Goal: Use online tool/utility: Use online tool/utility

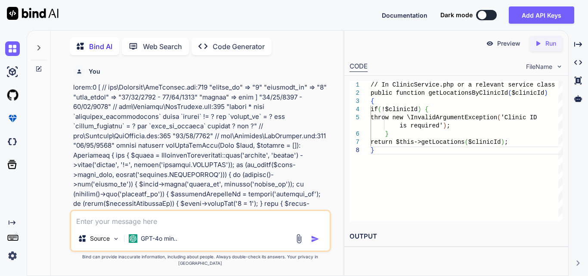
scroll to position [0, 162]
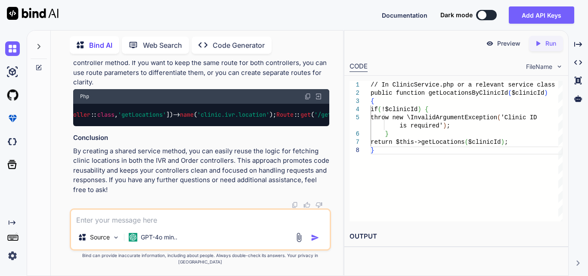
click at [169, 221] on textarea at bounding box center [200, 218] width 259 height 16
paste textarea "class InvoiceController extends Controller { protected InvoiceService $invoiceS…"
type textarea "x"
type textarea "class InvoiceController extends Controller { protected InvoiceService $invoiceS…"
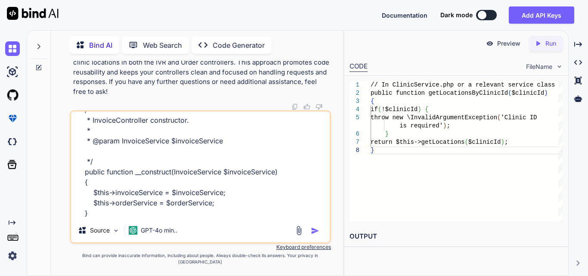
type textarea "x"
type textarea "class InvoiceController extends Controller { protected InvoiceService $invoiceS…"
type textarea "x"
type textarea "class InvoiceController extends Controller { protected InvoiceService $invoiceS…"
type textarea "x"
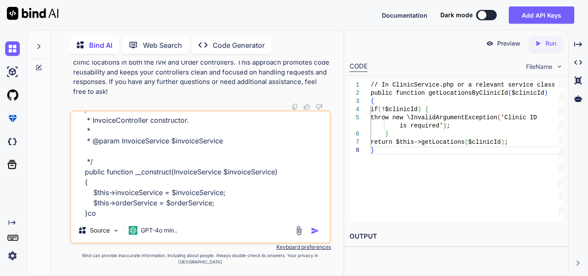
type textarea "class InvoiceController extends Controller { protected InvoiceService $invoiceS…"
type textarea "x"
type textarea "class InvoiceController extends Controller { protected InvoiceService $invoiceS…"
type textarea "x"
type textarea "class InvoiceController extends Controller { protected InvoiceService $invoiceS…"
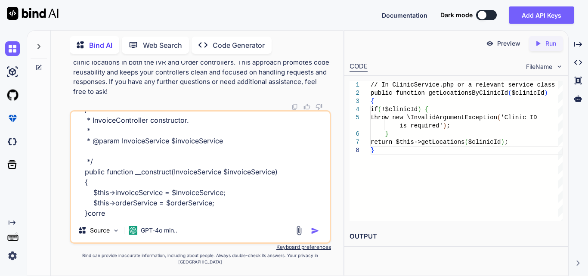
type textarea "x"
type textarea "class InvoiceController extends Controller { protected InvoiceService $invoiceS…"
type textarea "x"
type textarea "class InvoiceController extends Controller { protected InvoiceService $invoiceS…"
type textarea "x"
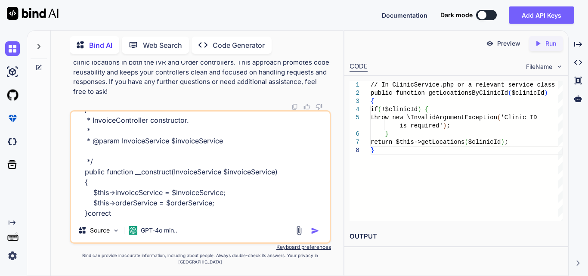
type textarea "class InvoiceController extends Controller { protected InvoiceService $invoiceS…"
type textarea "x"
type textarea "class InvoiceController extends Controller { protected InvoiceService $invoiceS…"
type textarea "x"
type textarea "class InvoiceController extends Controller { protected InvoiceService $invoiceS…"
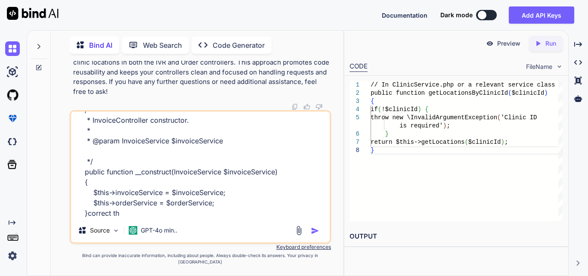
type textarea "x"
type textarea "class InvoiceController extends Controller { protected InvoiceService $invoiceS…"
type textarea "x"
type textarea "class InvoiceController extends Controller { protected InvoiceService $invoiceS…"
type textarea "x"
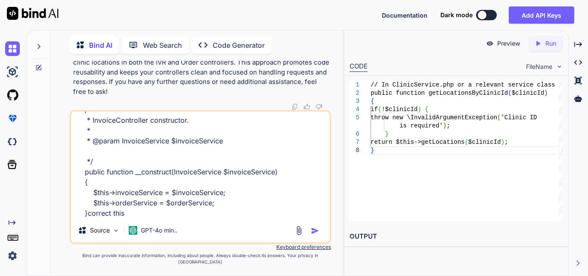
type textarea "class InvoiceController extends Controller { protected InvoiceService $invoiceS…"
type textarea "x"
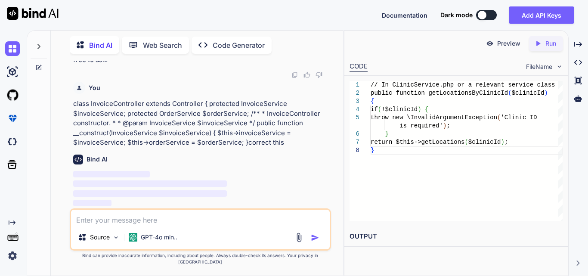
scroll to position [72585, 0]
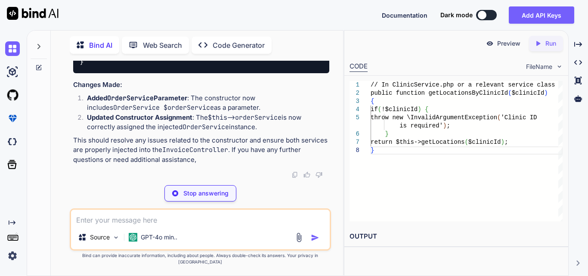
type textarea "x"
type textarea "*/ public function __construct(InvoiceService $invoiceService, OrderService $or…"
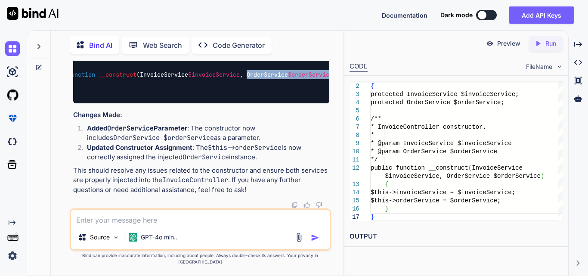
scroll to position [0, 78]
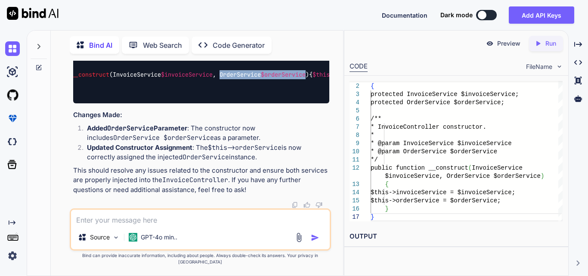
drag, startPoint x: 308, startPoint y: 123, endPoint x: 318, endPoint y: 121, distance: 10.9
click at [306, 78] on span "InvoiceService $invoiceService , OrderService $orderService" at bounding box center [209, 75] width 193 height 8
copy span "OrderService $orderService"
